Goal: Register for event/course

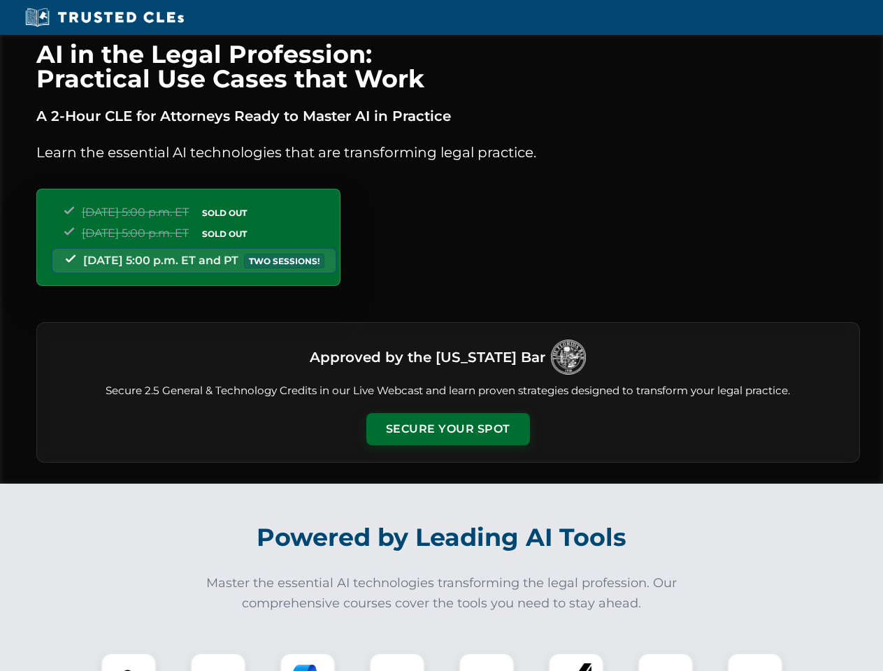
click at [447, 429] on button "Secure Your Spot" at bounding box center [448, 429] width 164 height 32
click at [129, 662] on img at bounding box center [128, 681] width 41 height 41
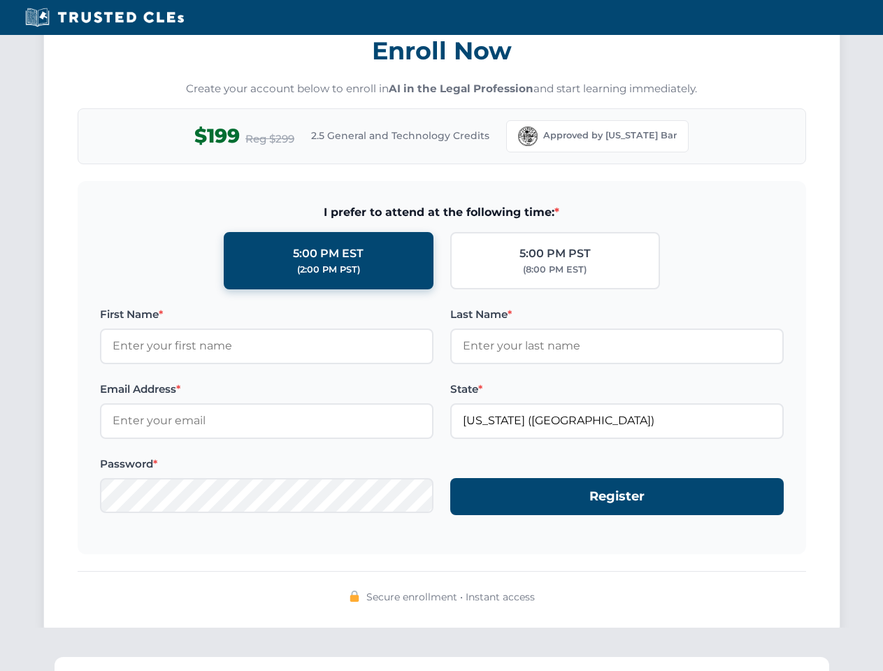
scroll to position [1373, 0]
